Goal: Task Accomplishment & Management: Manage account settings

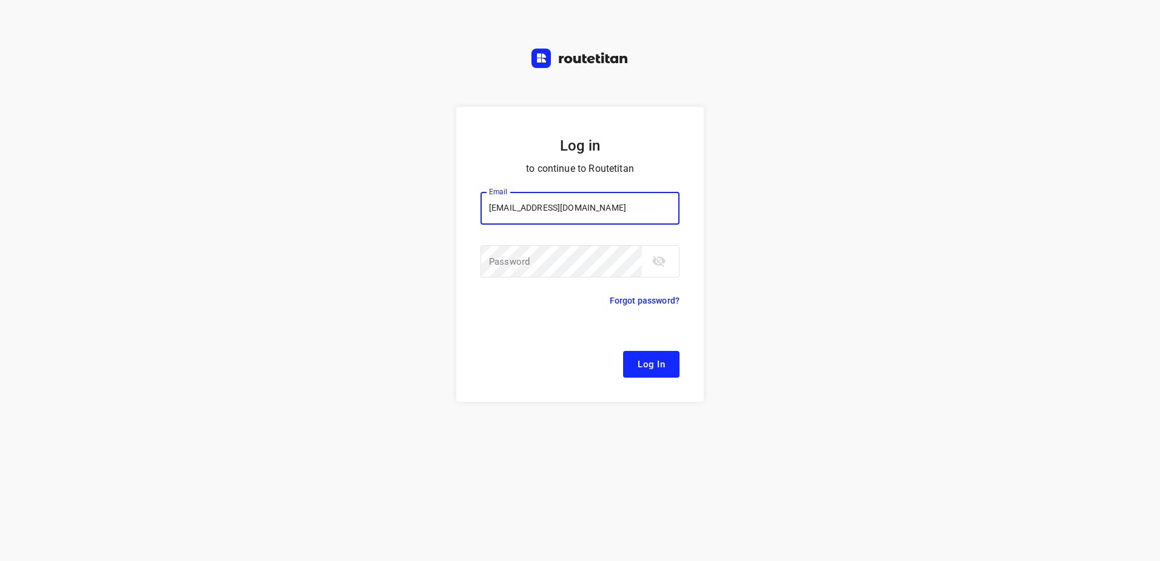
type input "remco@fruitopjewerk.nl"
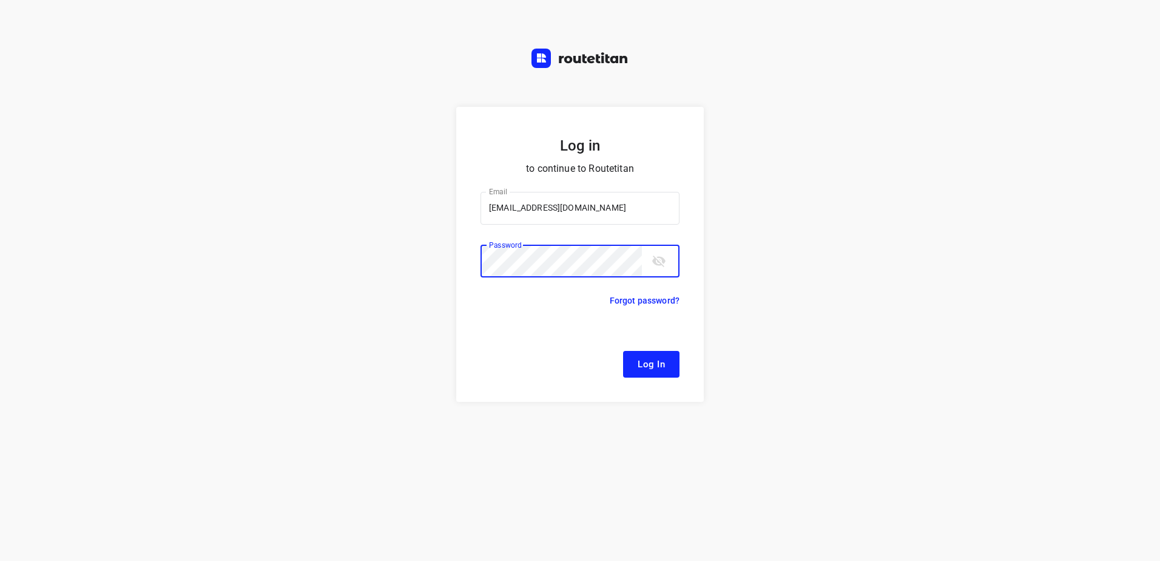
click at [623, 351] on button "Log In" at bounding box center [651, 364] width 56 height 27
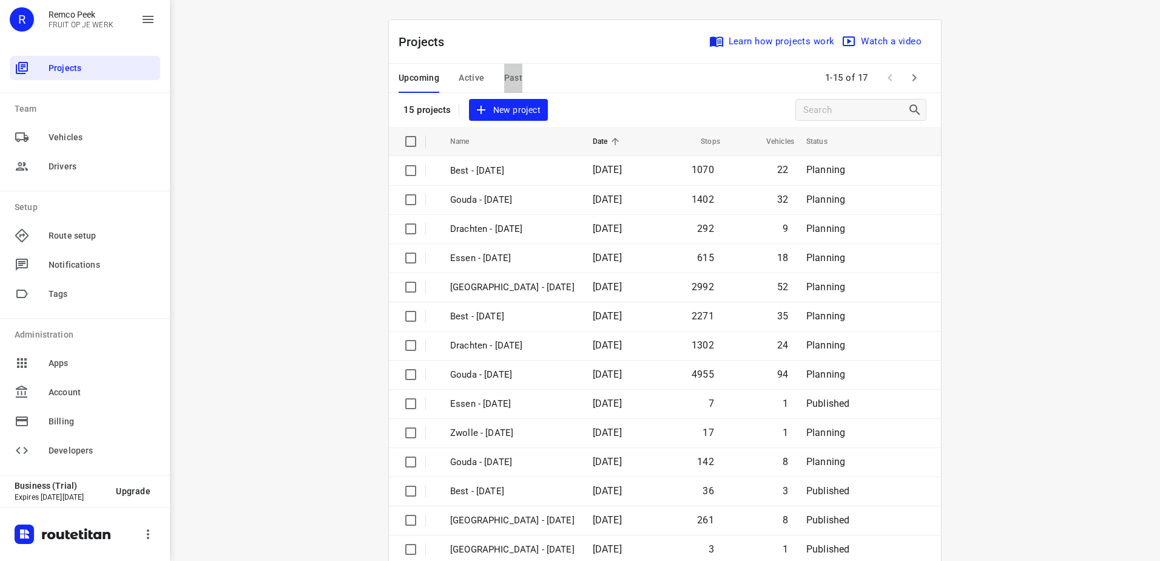
click at [504, 81] on span "Past" at bounding box center [513, 77] width 19 height 15
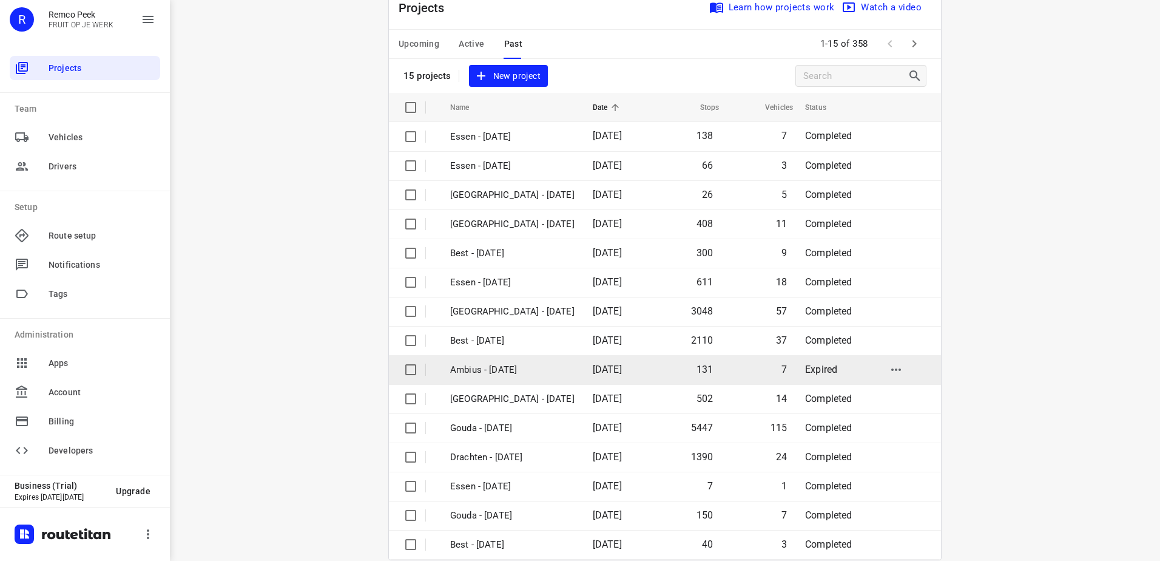
scroll to position [53, 0]
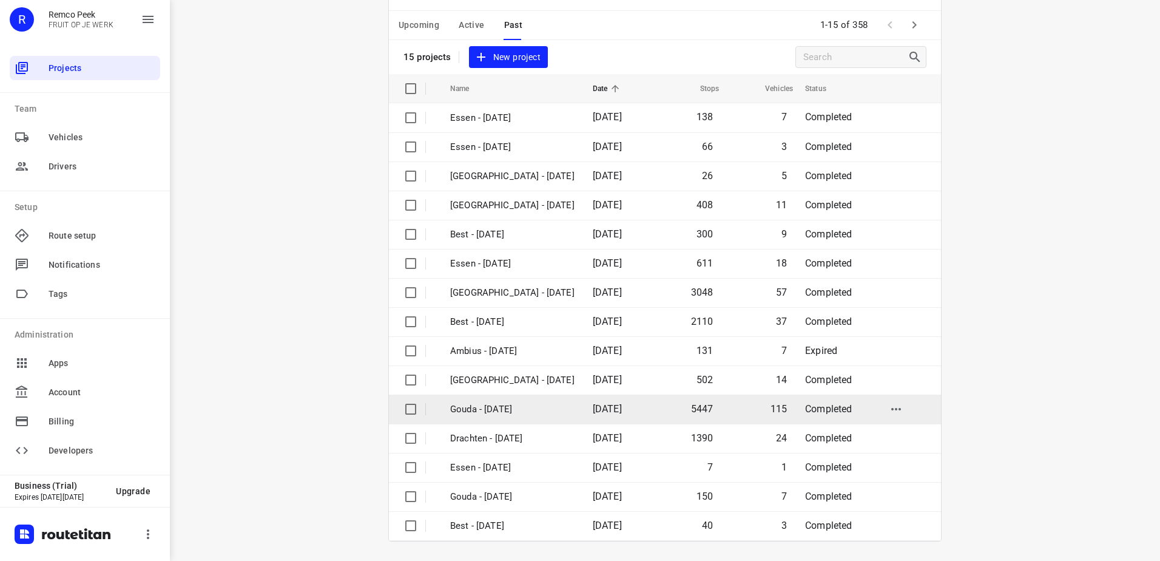
click at [583, 417] on td "[DATE]" at bounding box center [618, 408] width 70 height 29
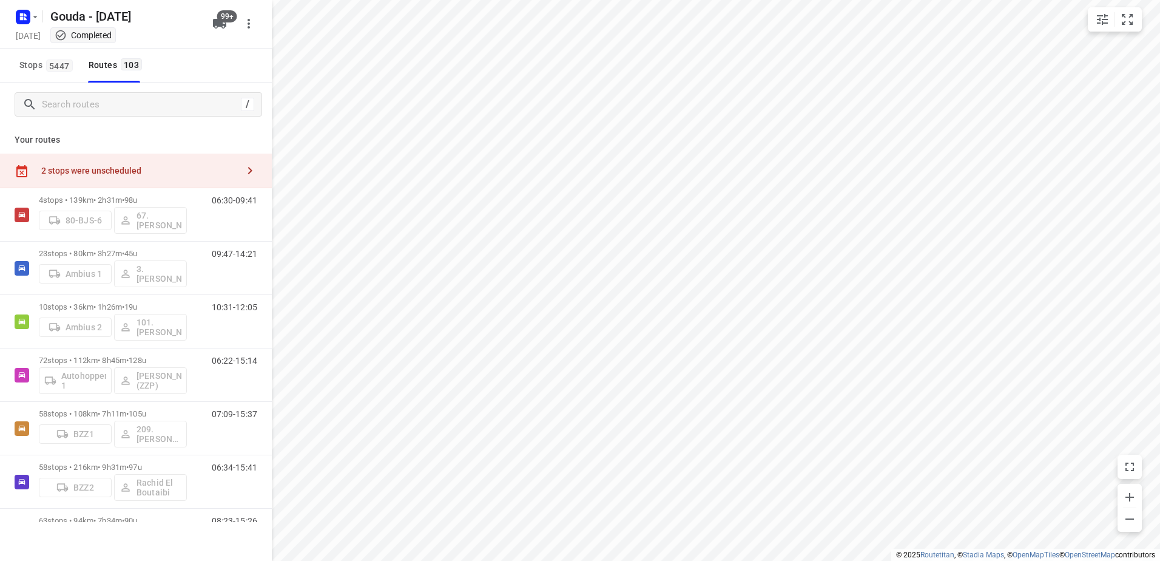
checkbox input "true"
click at [540, 0] on html "i © 2025 Routetitan , © Stadia Maps , © OpenMapTiles © OpenStreetMap contributo…" at bounding box center [580, 280] width 1160 height 561
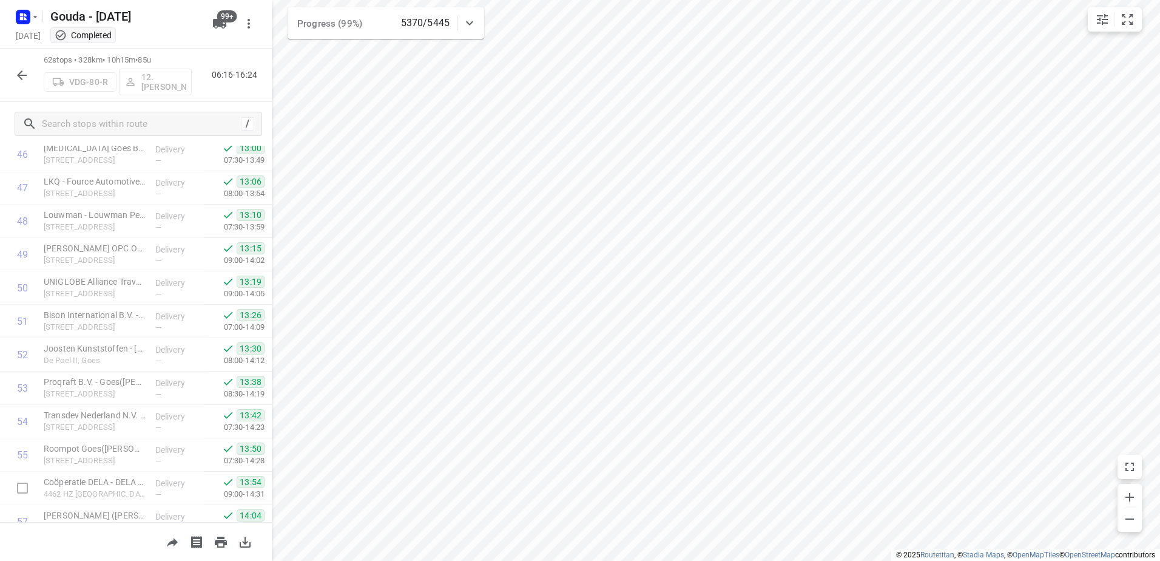
scroll to position [1822, 0]
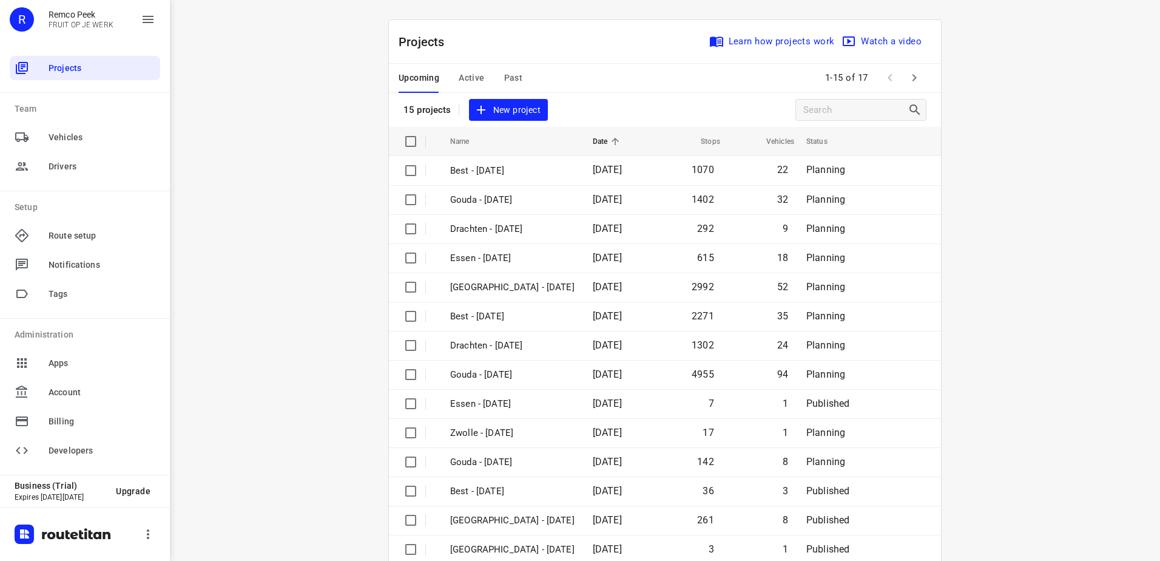
click at [518, 84] on div "Upcoming Active Past" at bounding box center [470, 78] width 143 height 29
click at [512, 86] on button "Past" at bounding box center [513, 78] width 19 height 29
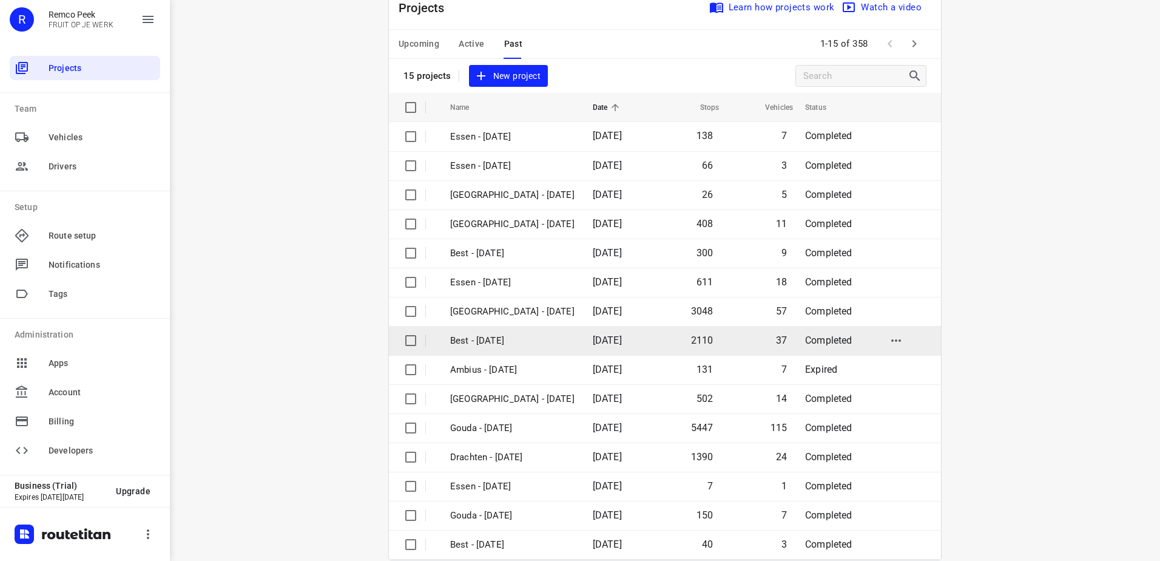
scroll to position [53, 0]
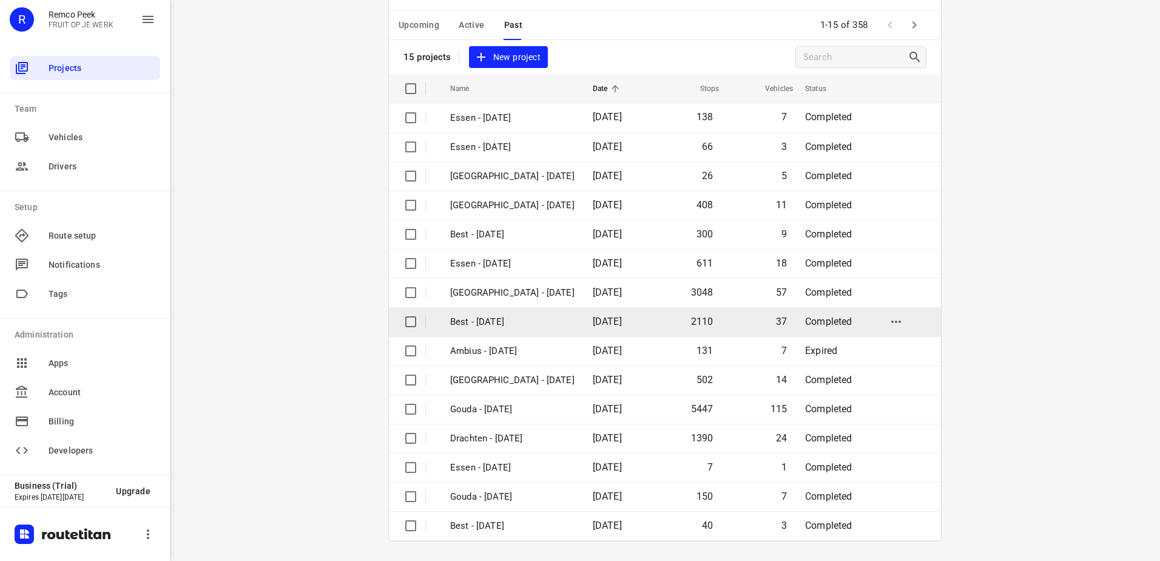
click at [593, 325] on span "[DATE]" at bounding box center [607, 322] width 29 height 12
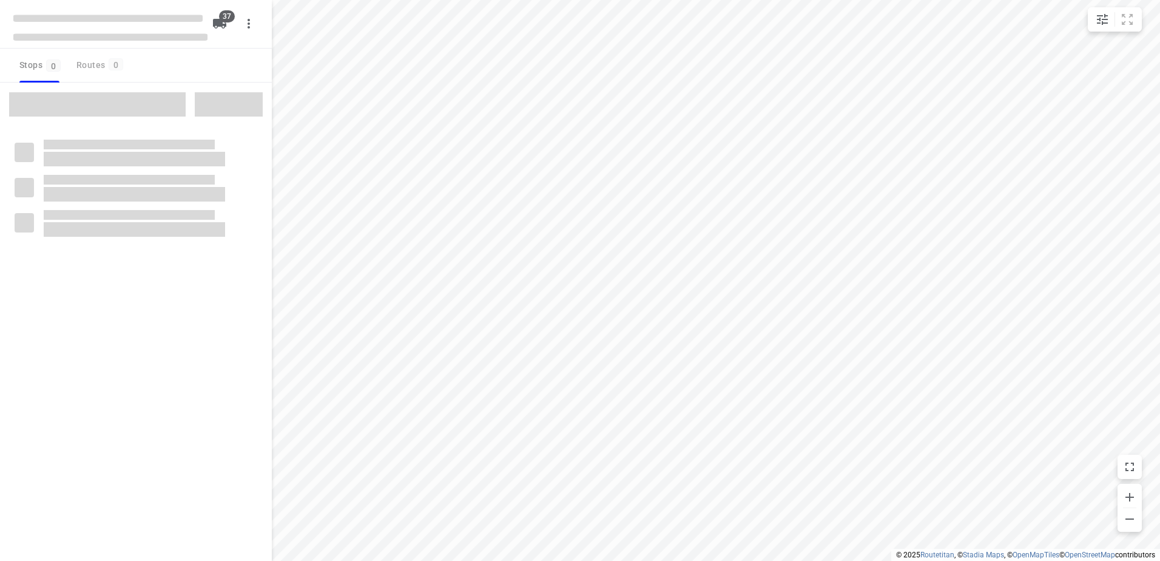
checkbox input "true"
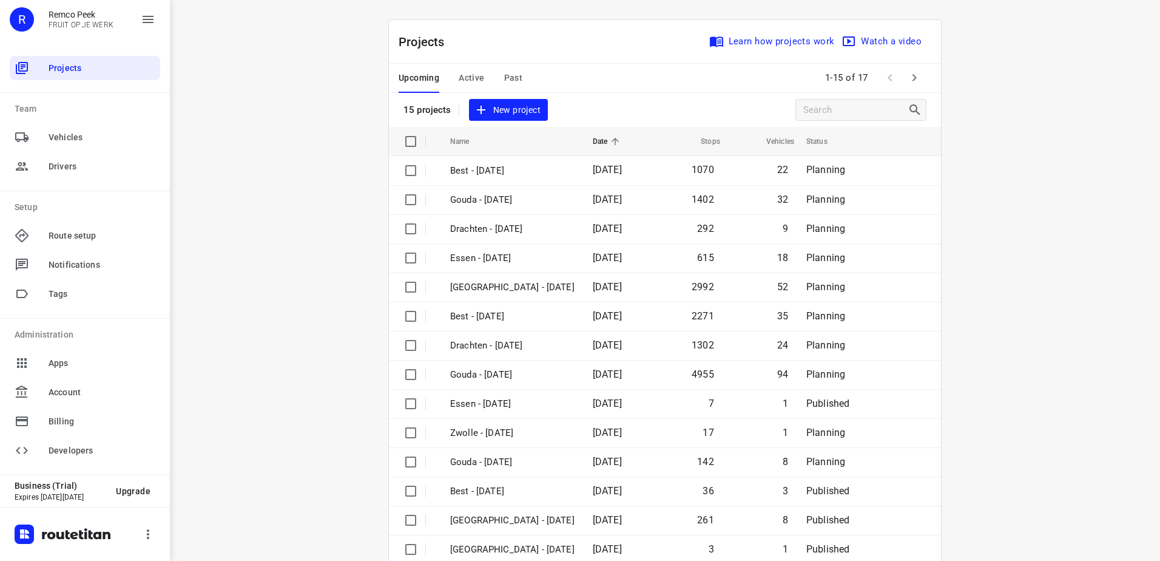
click at [494, 74] on div "Upcoming Active Past" at bounding box center [470, 78] width 143 height 29
click at [505, 88] on button "Past" at bounding box center [513, 78] width 19 height 29
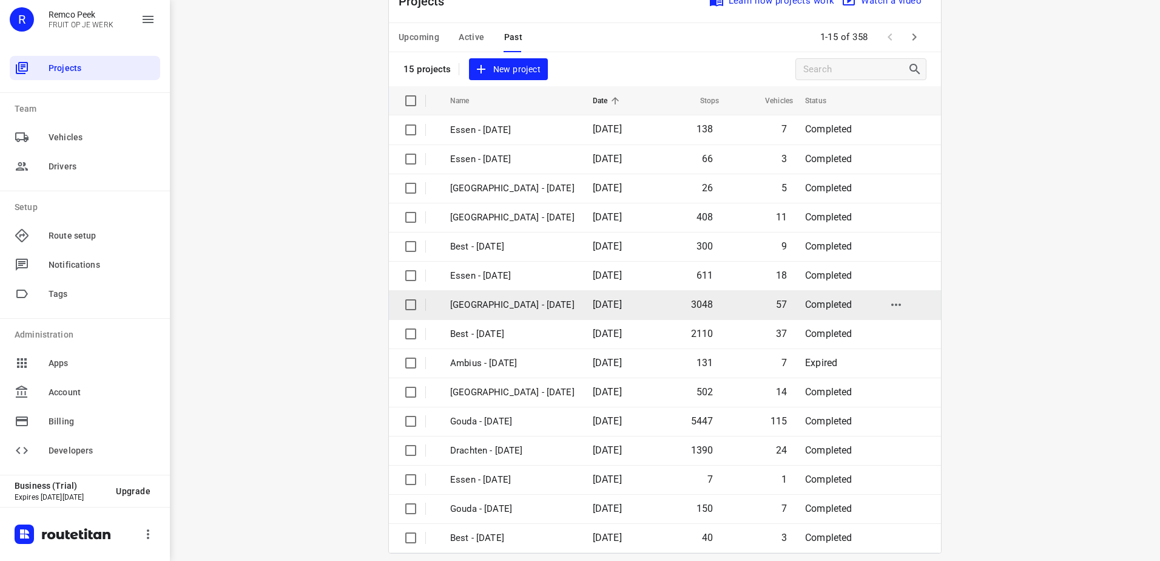
scroll to position [53, 0]
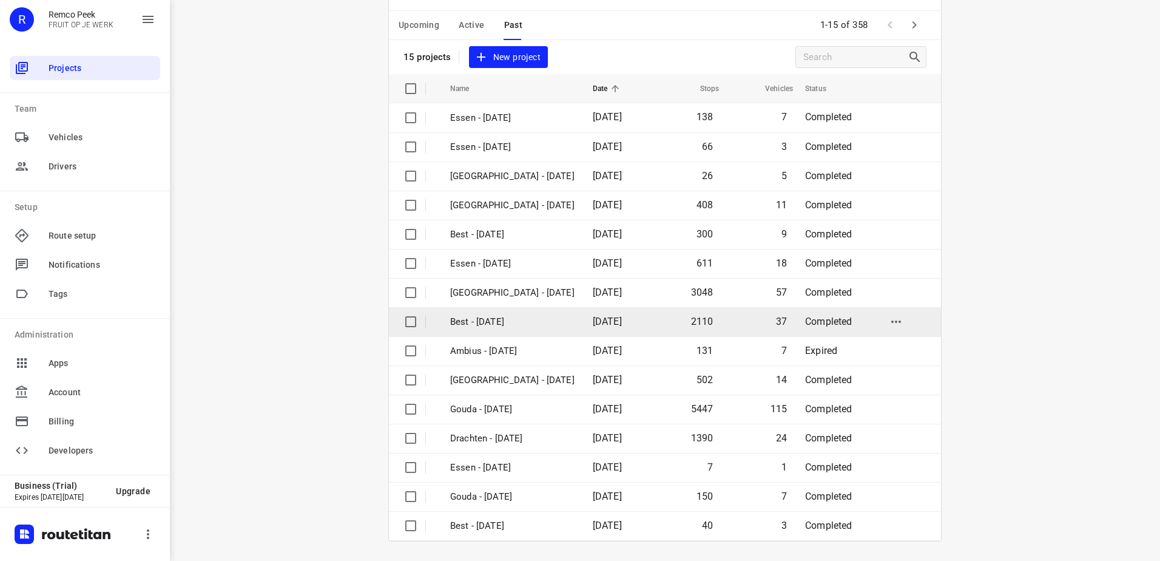
click at [518, 323] on p "Best - [DATE]" at bounding box center [512, 322] width 124 height 14
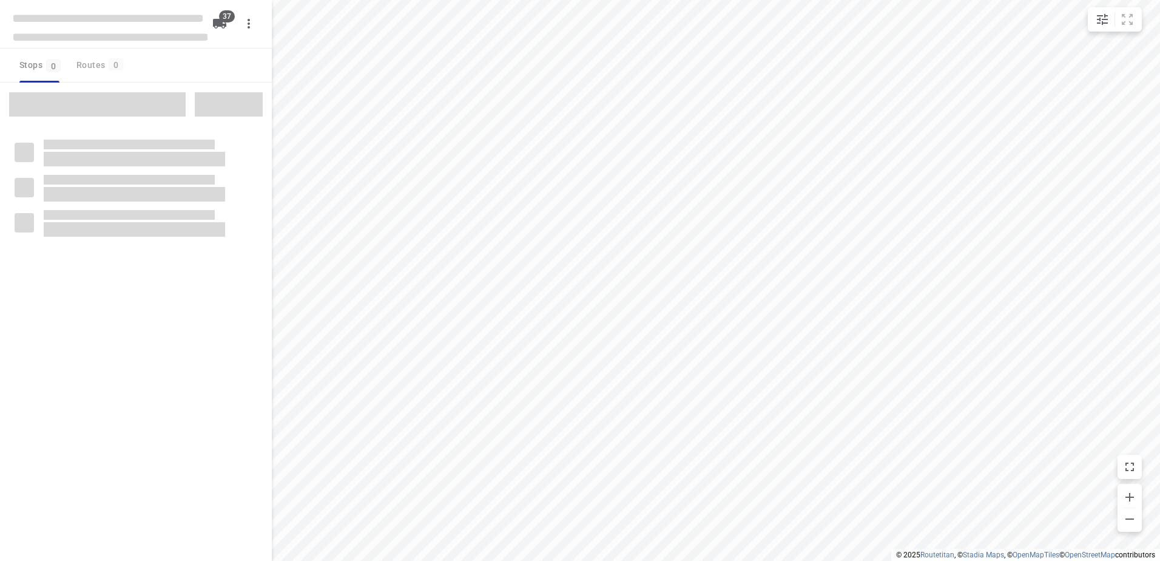
checkbox input "true"
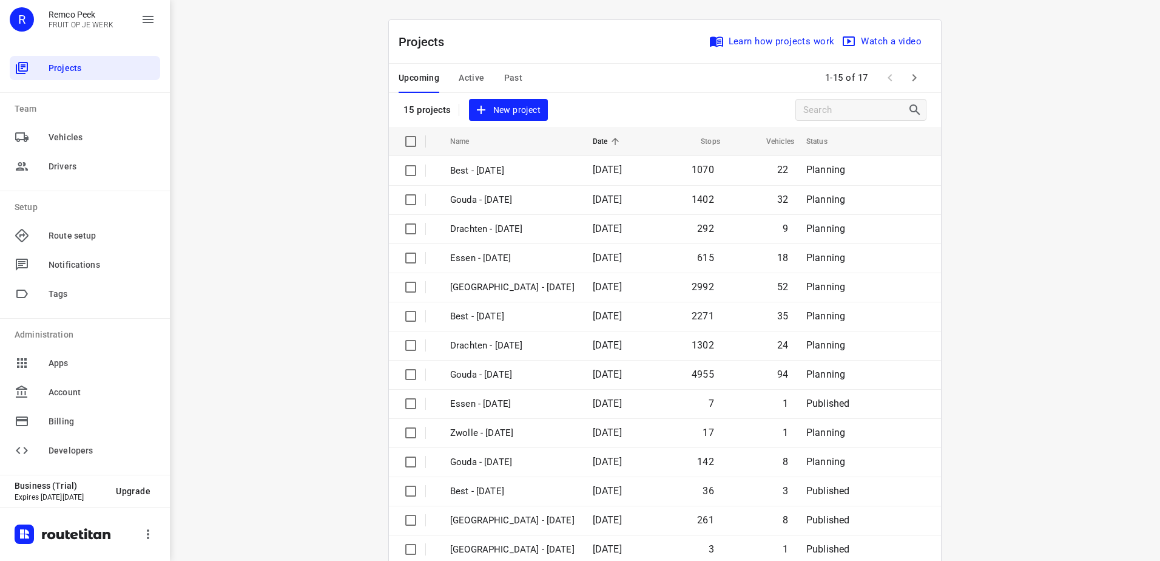
click at [468, 78] on span "Active" at bounding box center [471, 77] width 25 height 15
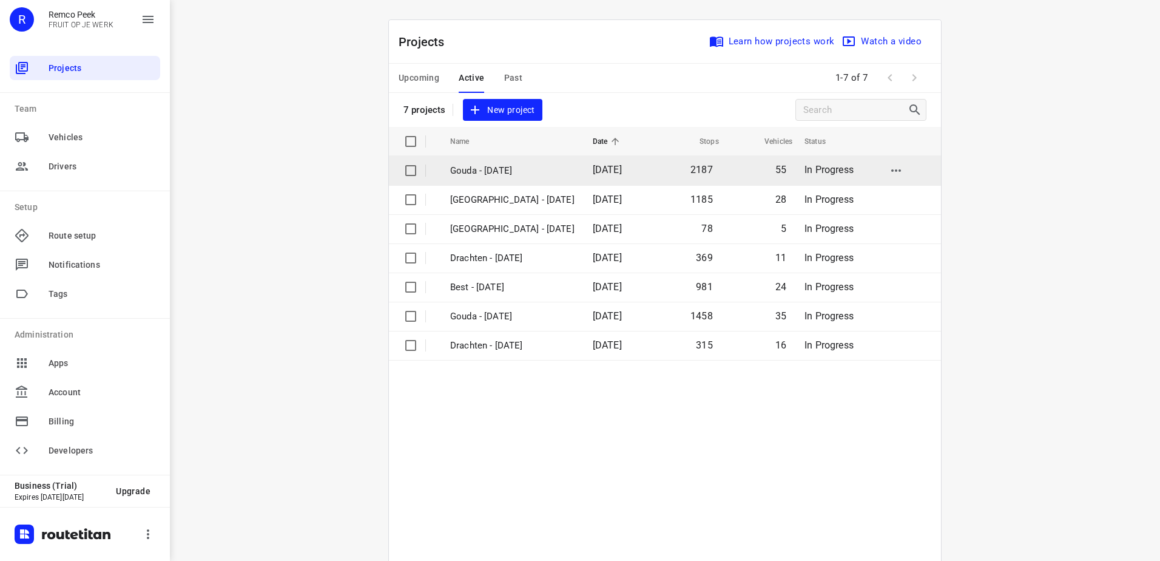
click at [535, 179] on td "Gouda - Wednesday" at bounding box center [510, 170] width 145 height 29
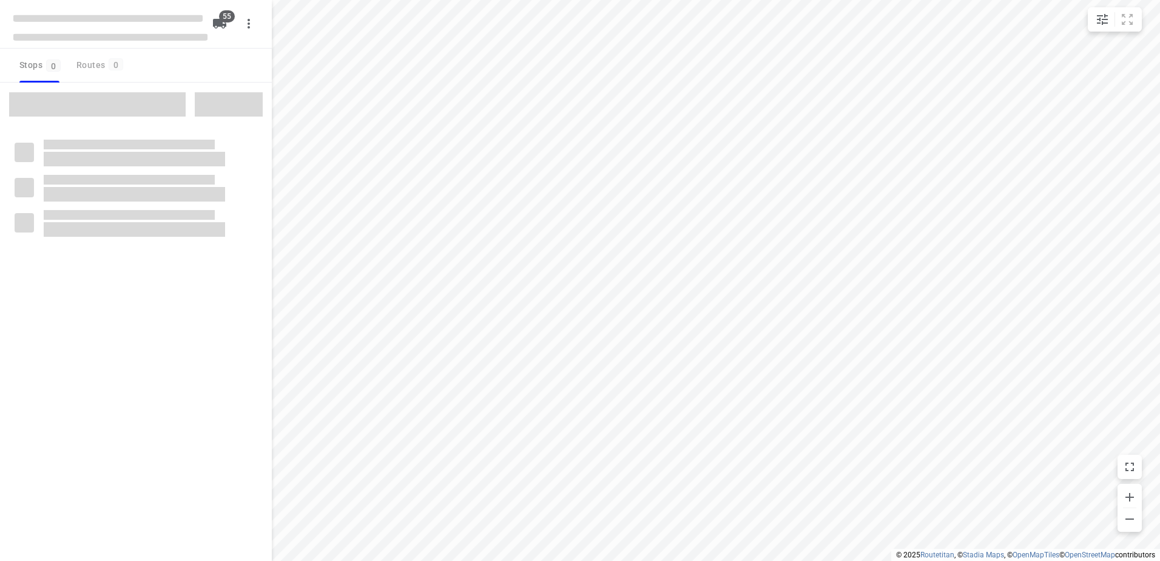
checkbox input "true"
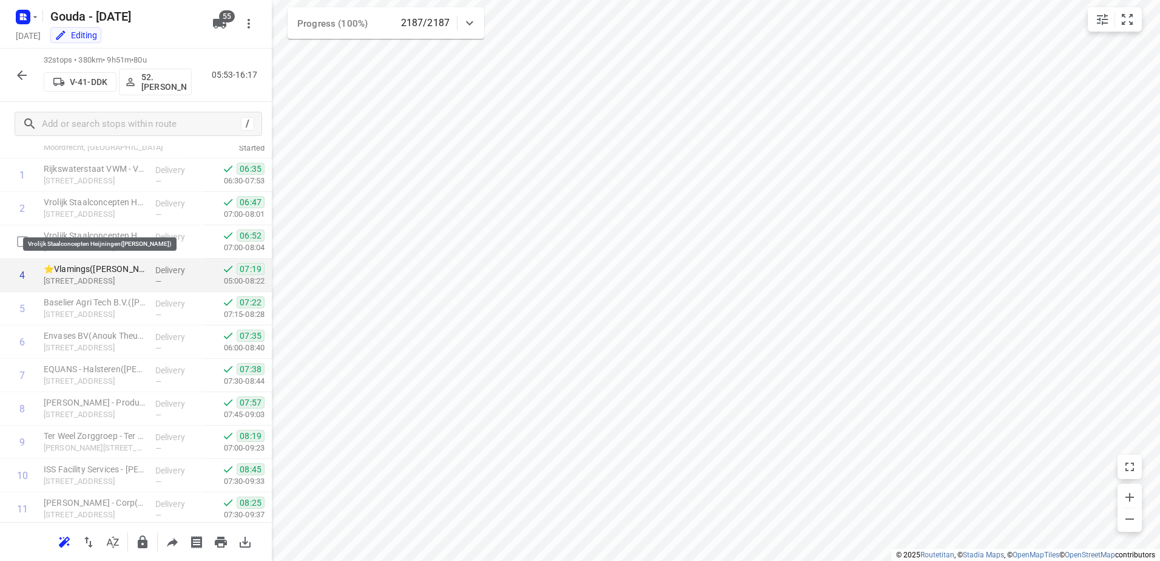
scroll to position [61, 0]
